Goal: Find specific page/section: Find specific page/section

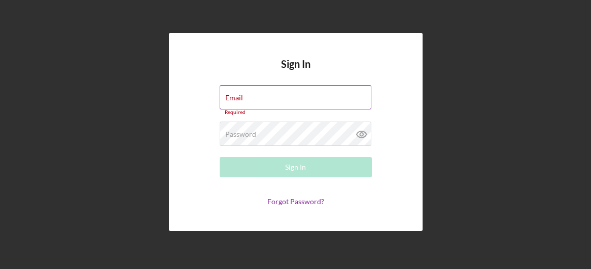
drag, startPoint x: 286, startPoint y: 96, endPoint x: 244, endPoint y: 97, distance: 42.1
click at [244, 97] on div "Email Required" at bounding box center [296, 100] width 152 height 30
type input "[EMAIL_ADDRESS][DOMAIN_NAME]"
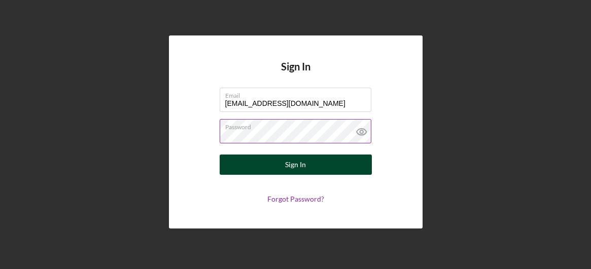
click at [274, 162] on button "Sign In" at bounding box center [296, 165] width 152 height 20
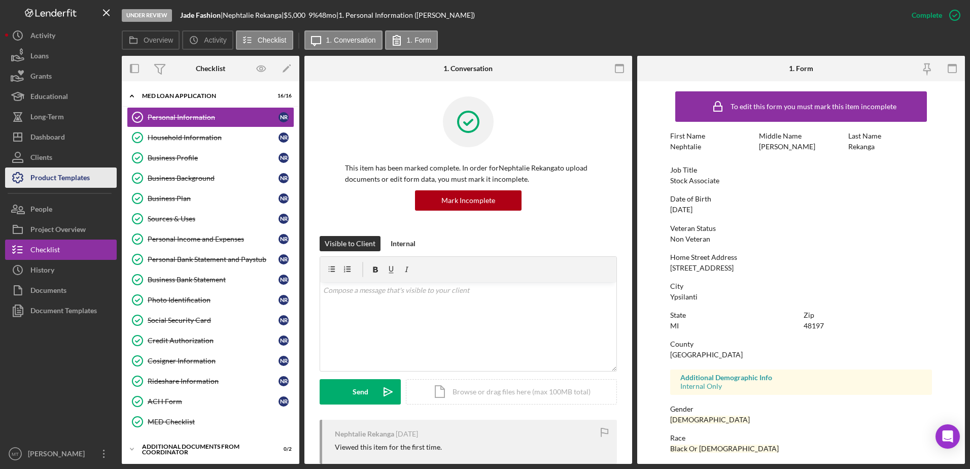
click at [51, 176] on div "Product Templates" at bounding box center [59, 178] width 59 height 23
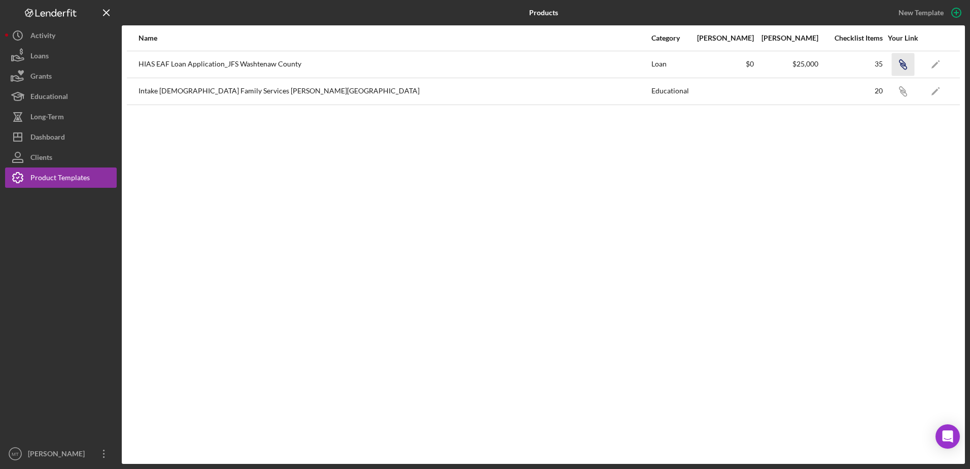
click at [901, 65] on icon "Icon/Link" at bounding box center [902, 64] width 23 height 23
click at [102, 19] on icon "Icon/Menu Close" at bounding box center [106, 13] width 23 height 23
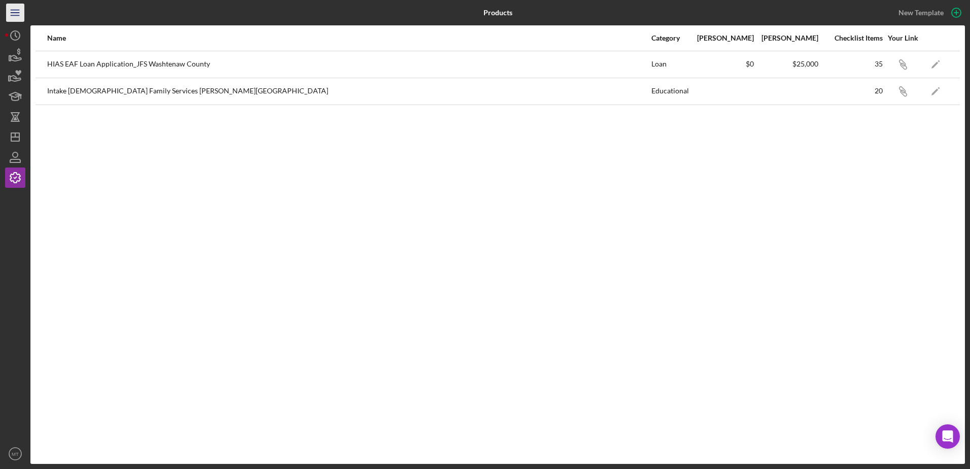
click at [12, 10] on line "button" at bounding box center [15, 10] width 8 height 0
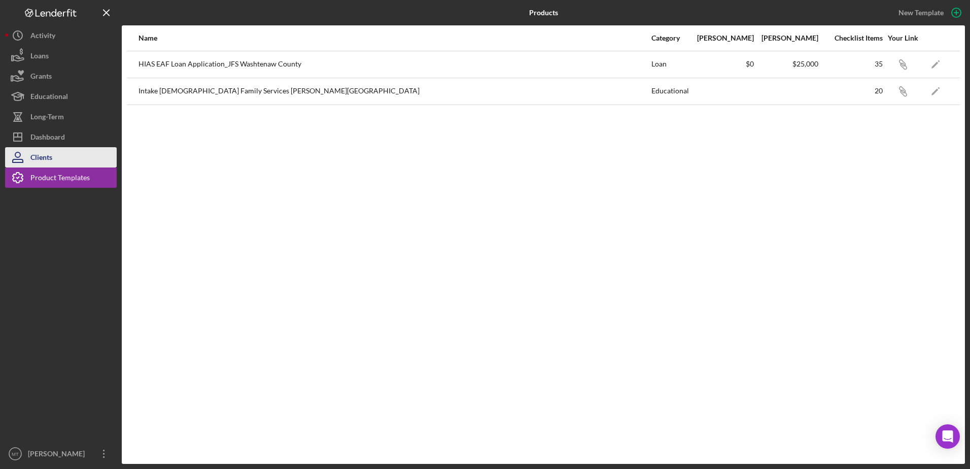
click at [47, 153] on div "Clients" at bounding box center [41, 158] width 22 height 23
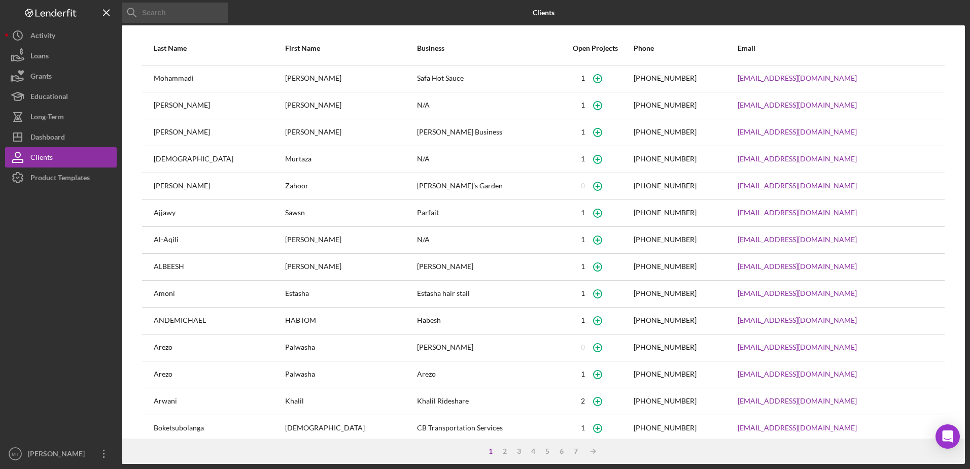
scroll to position [37, 0]
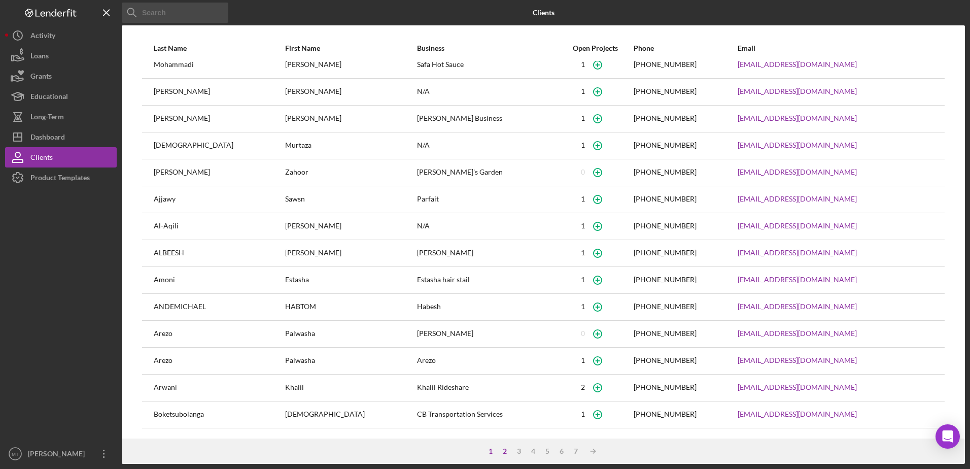
click at [501, 449] on div "2" at bounding box center [505, 451] width 14 height 8
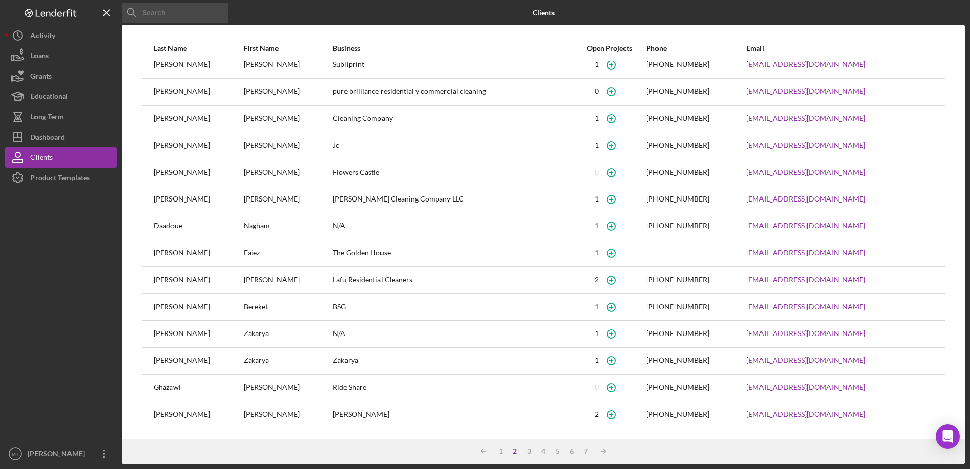
click at [178, 12] on input at bounding box center [175, 13] width 107 height 20
